Goal: Information Seeking & Learning: Learn about a topic

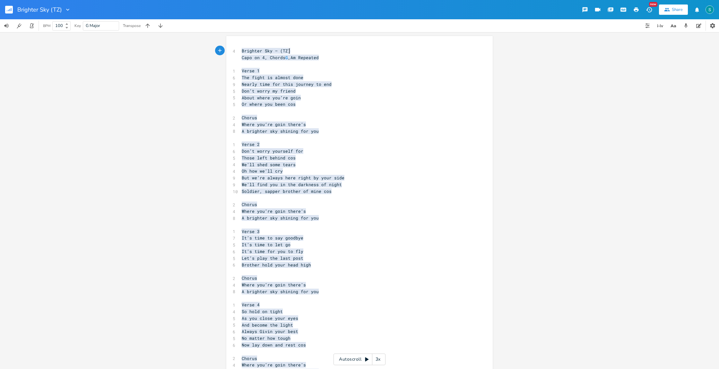
drag, startPoint x: 0, startPoint y: 0, endPoint x: 394, endPoint y: 144, distance: 419.7
click at [394, 144] on pre "Verse 2" at bounding box center [356, 144] width 232 height 7
click at [10, 9] on rect "button" at bounding box center [9, 10] width 8 height 8
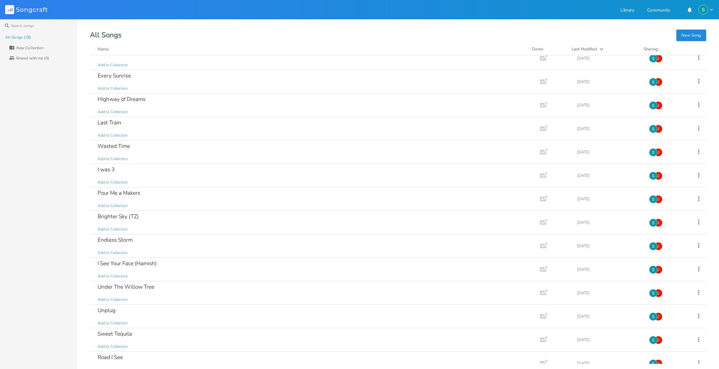
scroll to position [137, 0]
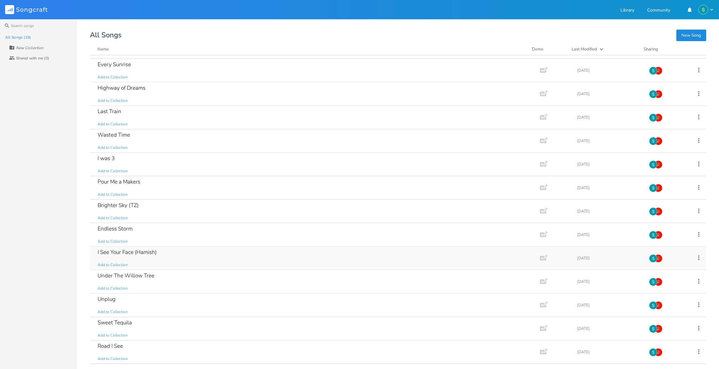
click at [240, 259] on div "I See Your Face (Hamish) Add to Collection" at bounding box center [314, 257] width 432 height 23
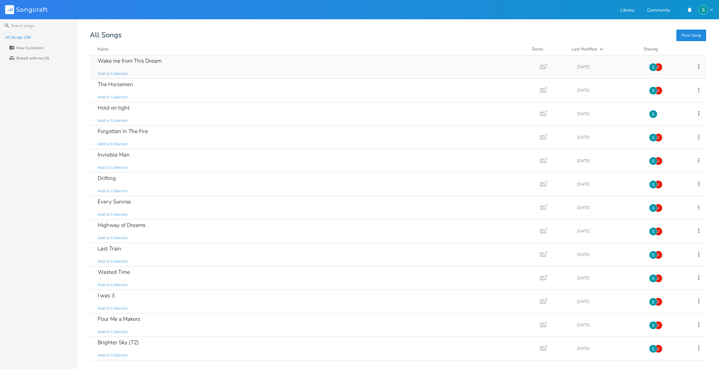
click at [310, 66] on div "Wake me from This Dream Add to Collection" at bounding box center [314, 66] width 432 height 23
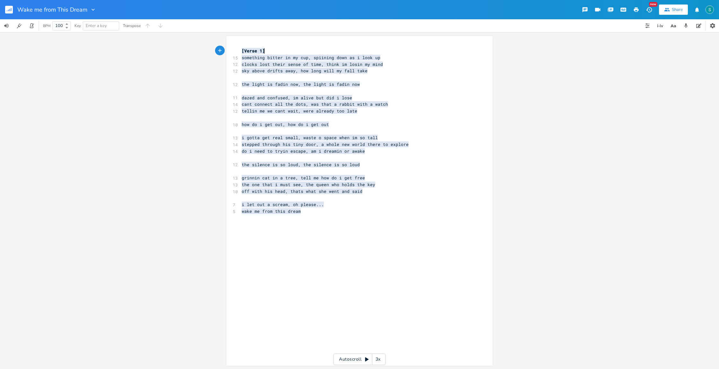
click at [427, 109] on pre "tellin me we cant wait, were already too late" at bounding box center [356, 111] width 232 height 7
click at [418, 96] on pre "dazed and confused, im alive but did i lose" at bounding box center [356, 97] width 232 height 7
click at [378, 111] on pre "tellin me we cant wait, were already too late" at bounding box center [356, 111] width 232 height 7
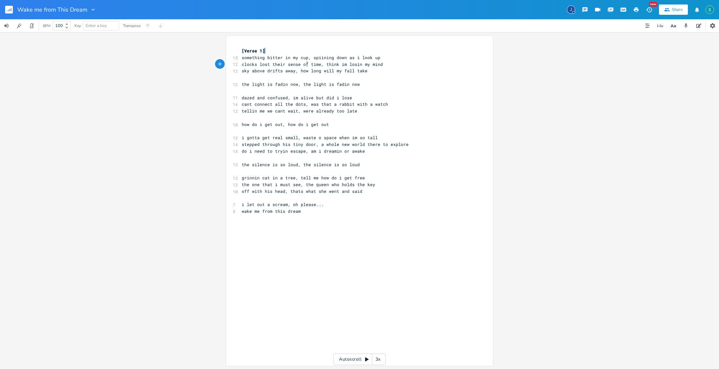
drag, startPoint x: 305, startPoint y: 63, endPoint x: 306, endPoint y: 73, distance: 10.0
click at [305, 63] on span "clocks lost their sense of time, think im losin my mind" at bounding box center [312, 64] width 141 height 6
click at [360, 62] on pre "clocks lost their time, think im losin my mind" at bounding box center [356, 64] width 232 height 7
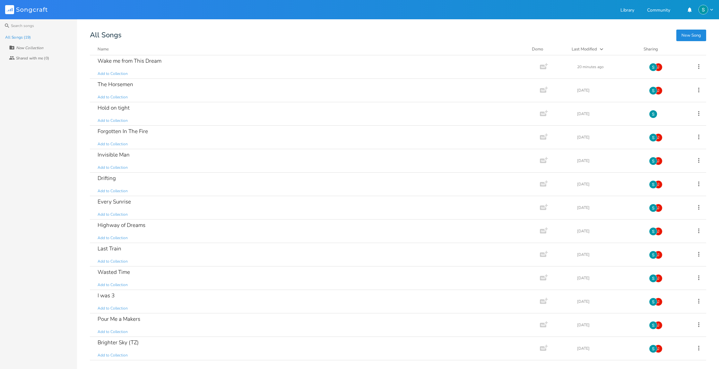
click at [10, 13] on rect at bounding box center [9, 9] width 9 height 9
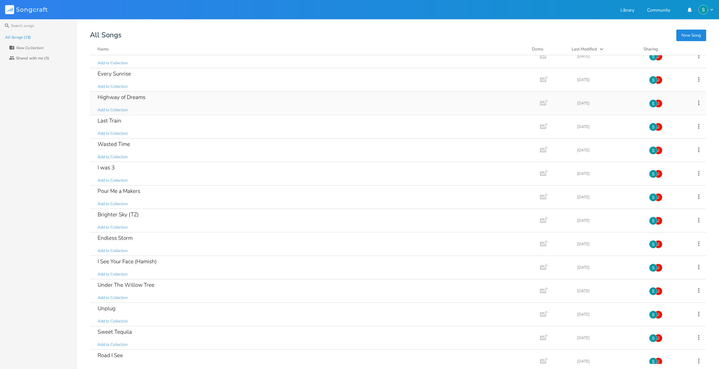
scroll to position [137, 0]
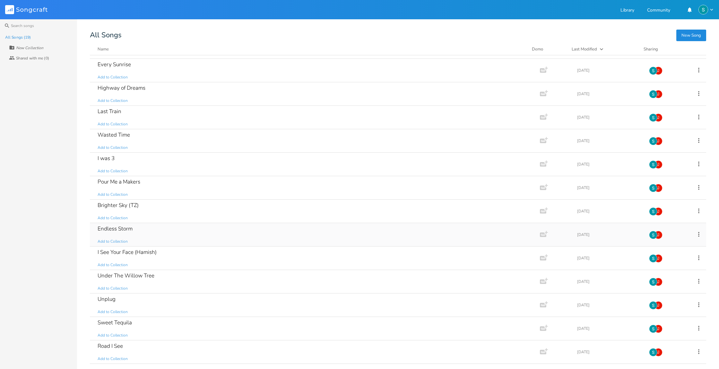
click at [240, 229] on div "Endless Storm Add to Collection" at bounding box center [314, 234] width 432 height 23
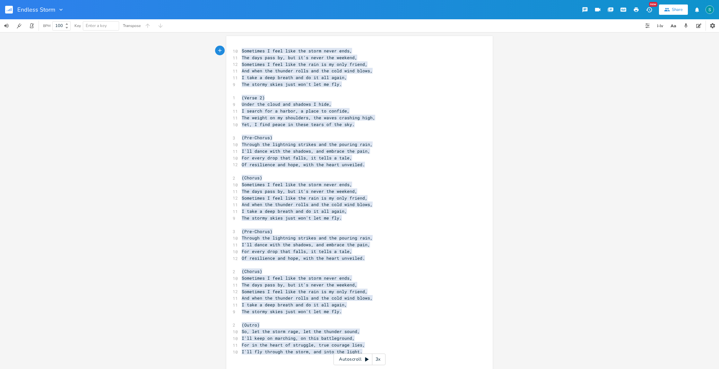
click at [626, 60] on div "xxxxxxxxxx 10 Sometimes I feel like the storm never ends, 11 The days pass by, …" at bounding box center [359, 200] width 719 height 336
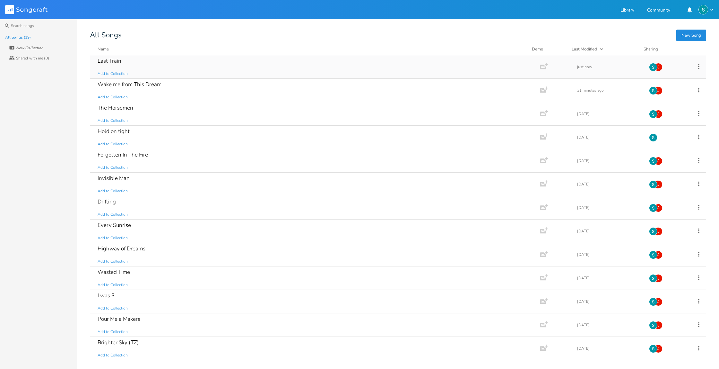
click at [159, 70] on div "Last Train Add to Collection" at bounding box center [314, 66] width 432 height 23
